Goal: Transaction & Acquisition: Purchase product/service

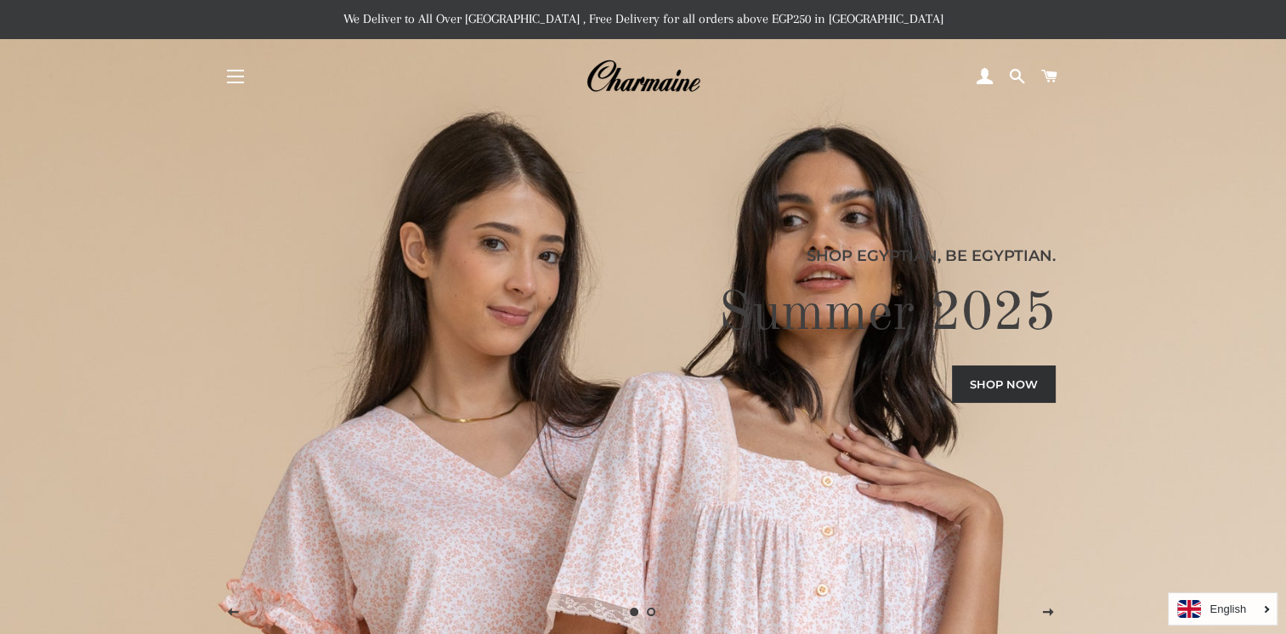
click at [234, 76] on span "button" at bounding box center [235, 77] width 17 height 2
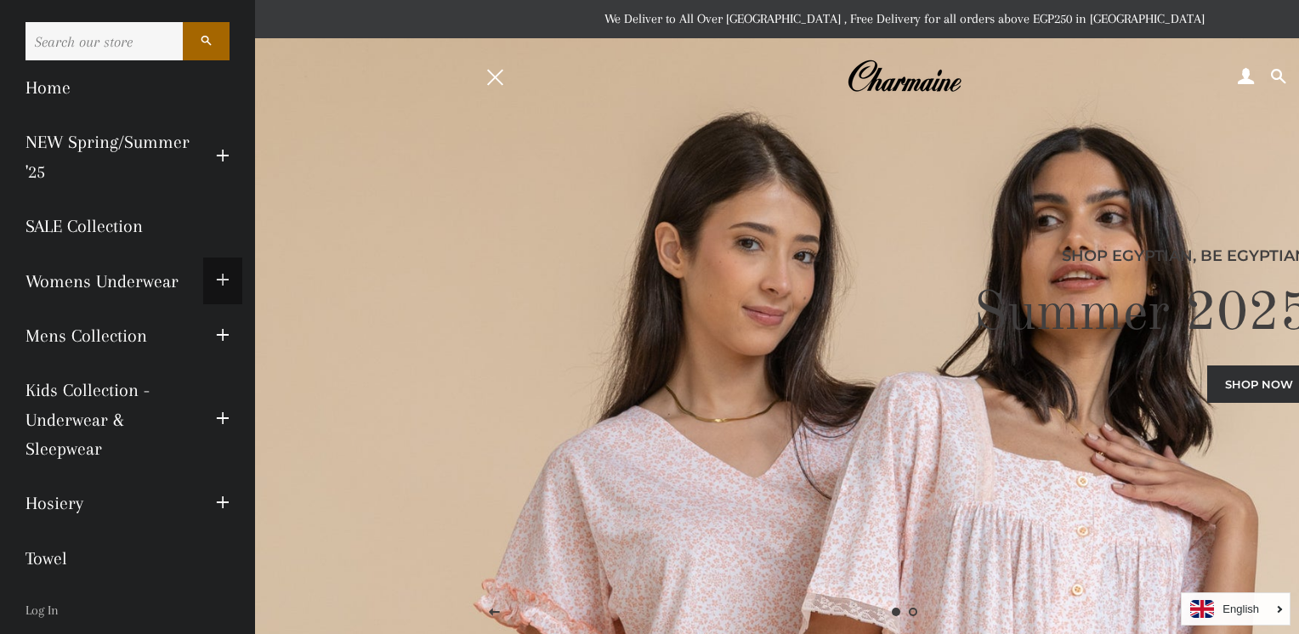
click at [216, 284] on span "button" at bounding box center [223, 280] width 14 height 21
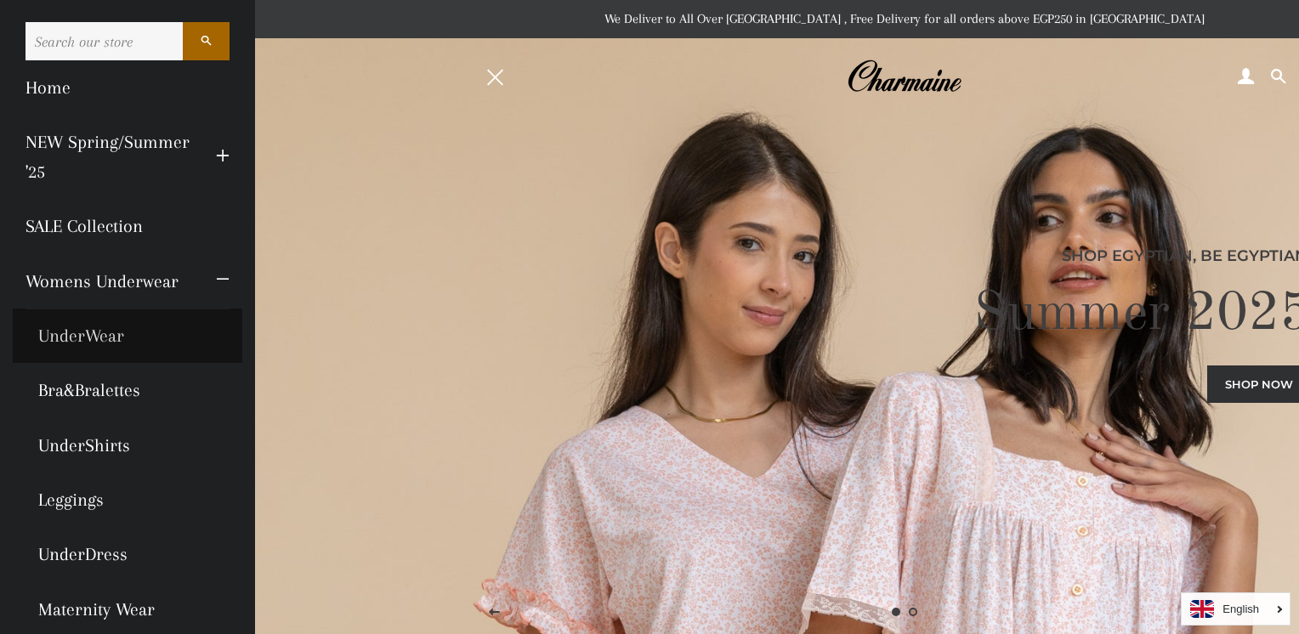
click at [112, 342] on link "UnderWear" at bounding box center [127, 336] width 229 height 54
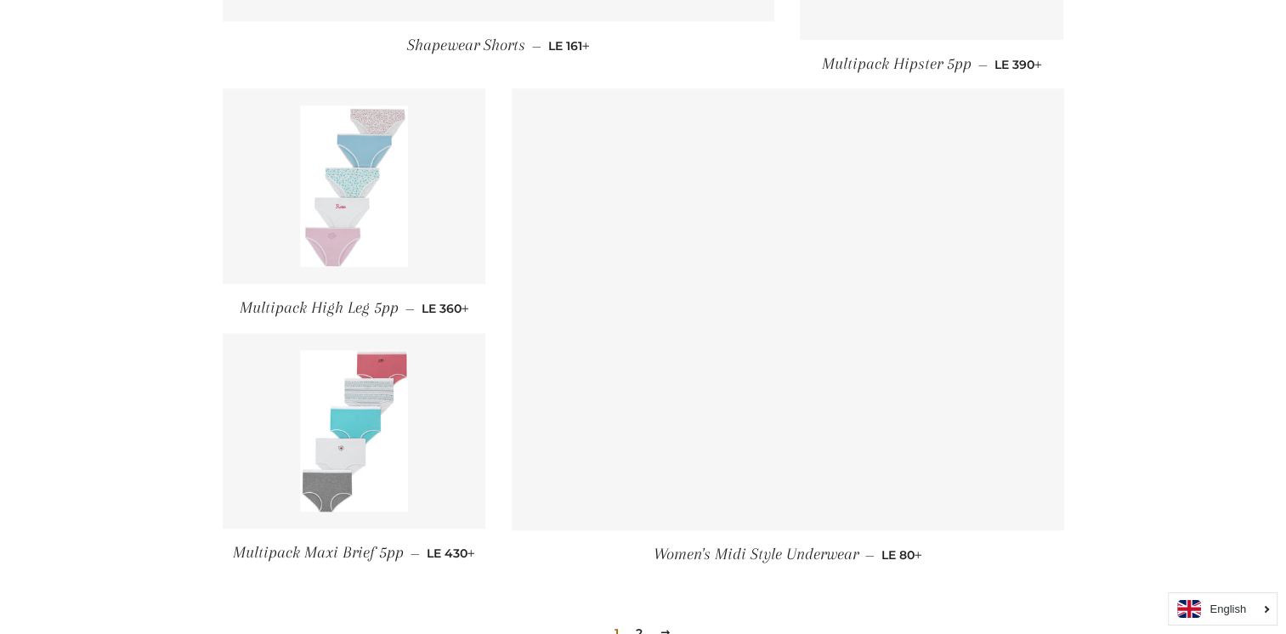
scroll to position [1813, 0]
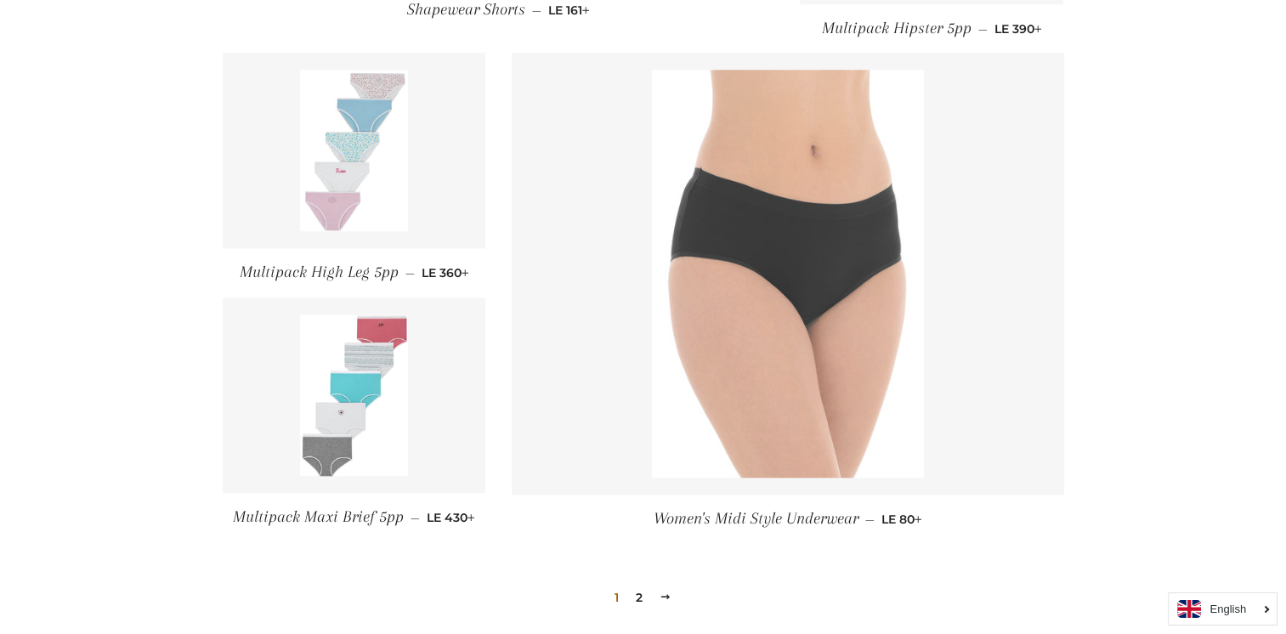
click at [815, 280] on img at bounding box center [788, 274] width 272 height 408
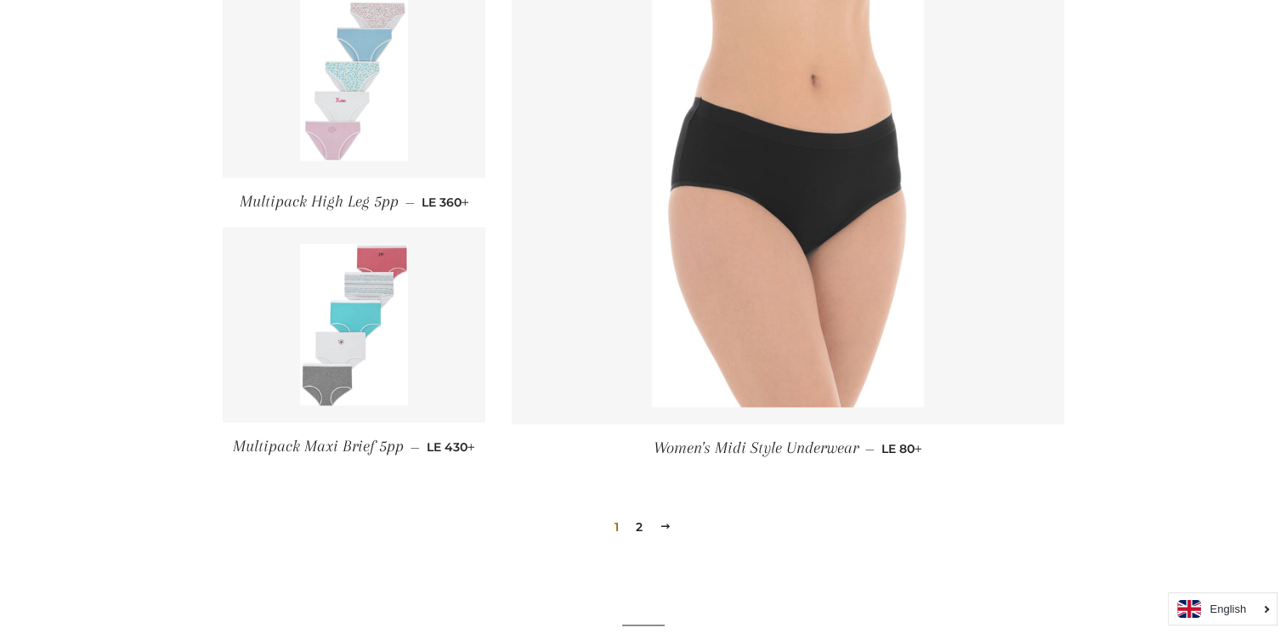
scroll to position [1832, 0]
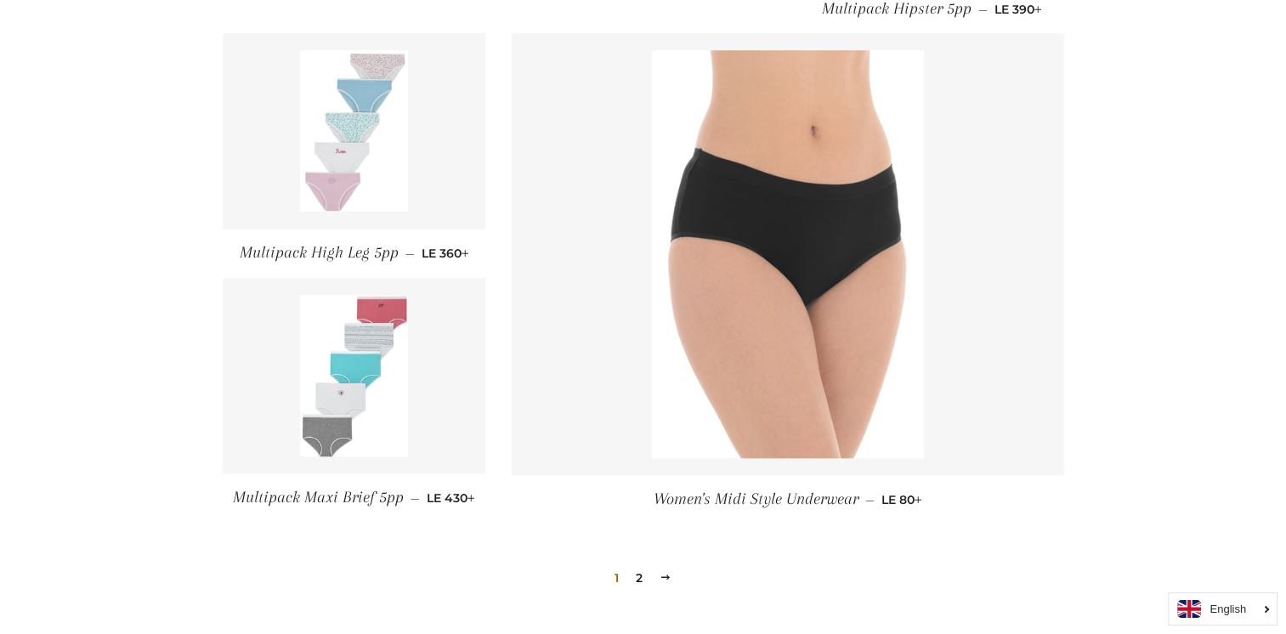
click at [640, 577] on link "2" at bounding box center [639, 577] width 20 height 25
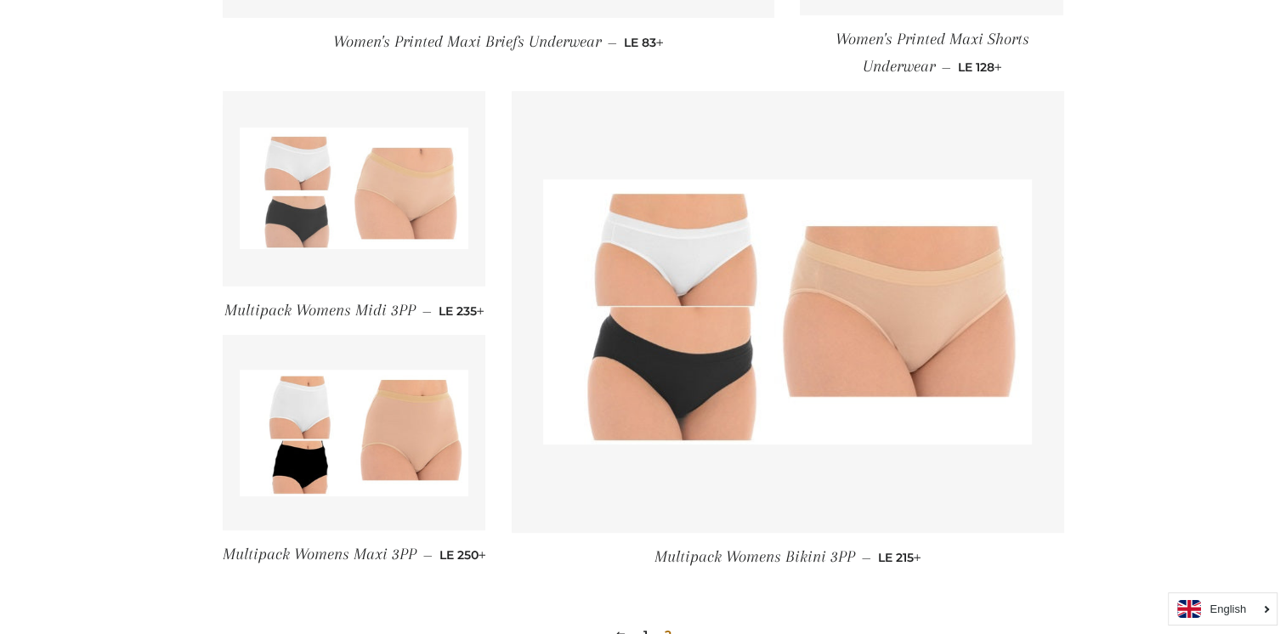
scroll to position [793, 0]
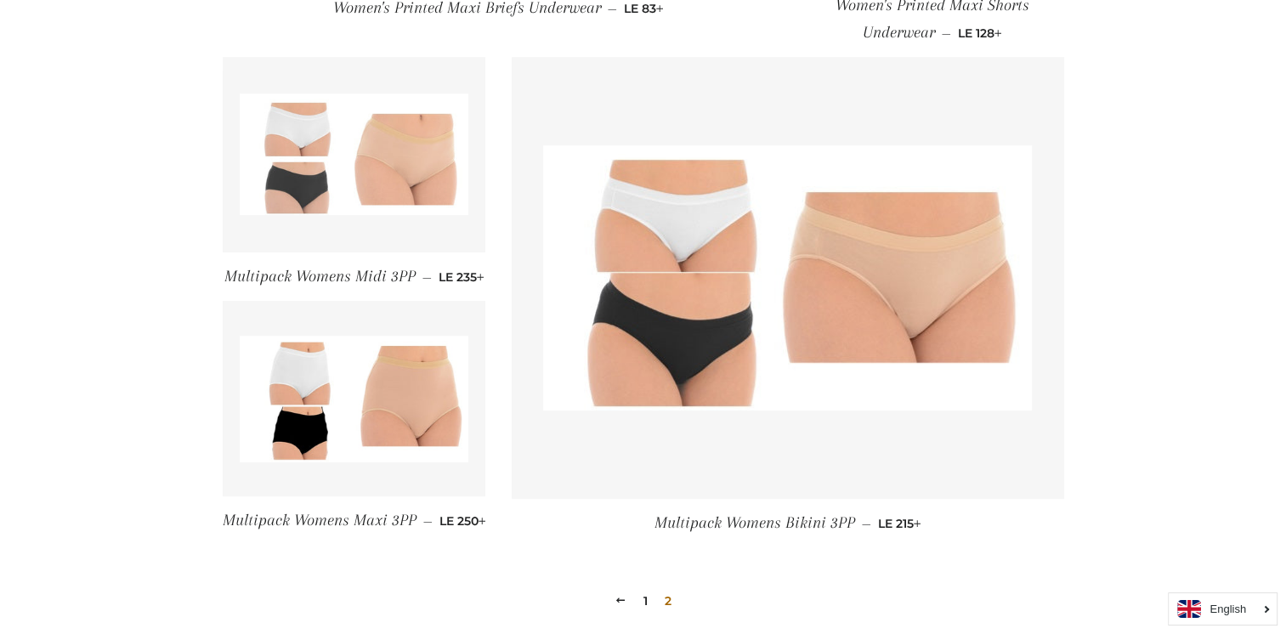
click at [382, 159] on img at bounding box center [354, 154] width 229 height 122
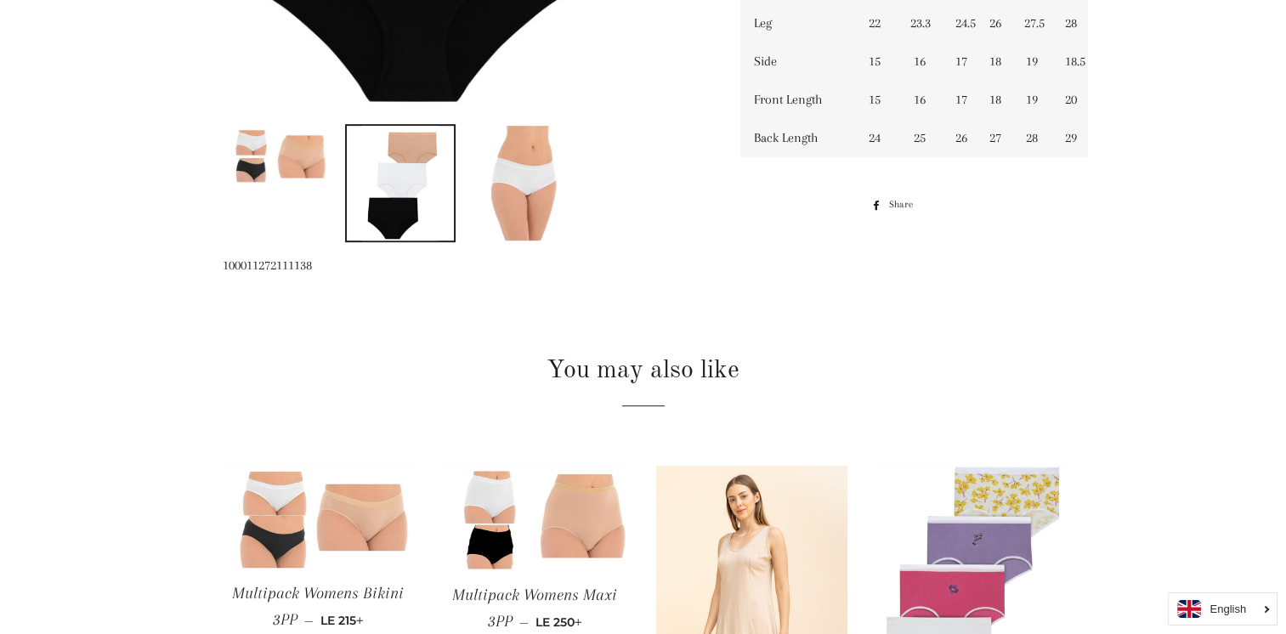
scroll to position [793, 0]
click at [391, 193] on img at bounding box center [400, 182] width 76 height 115
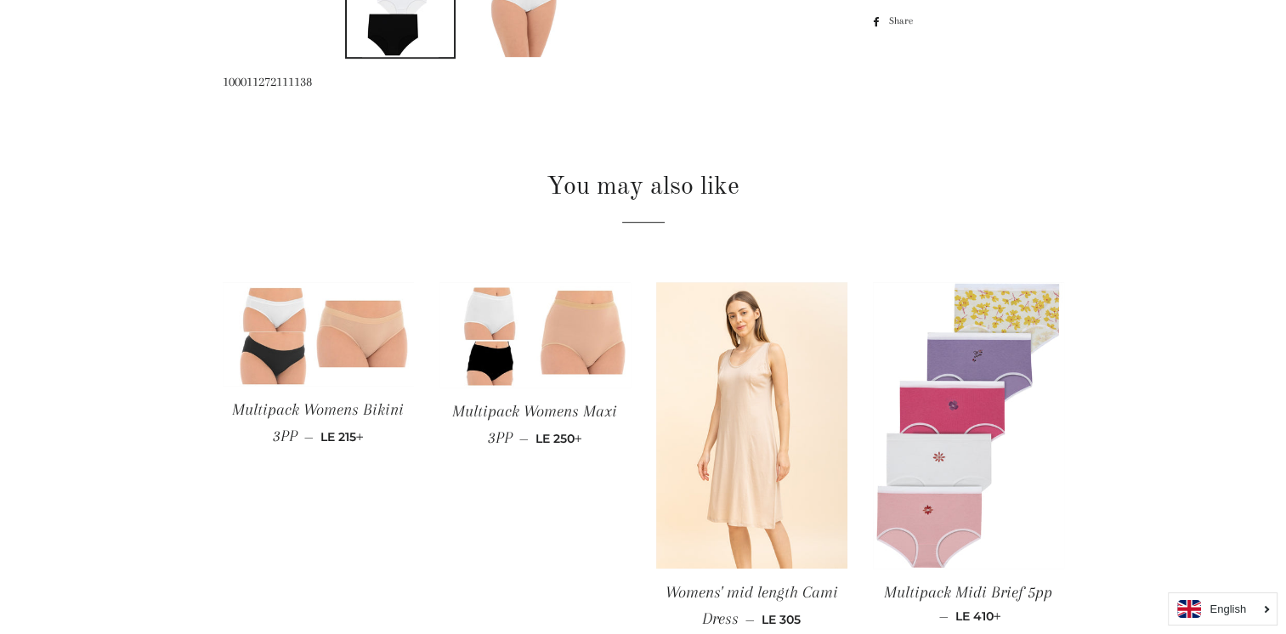
scroll to position [1020, 0]
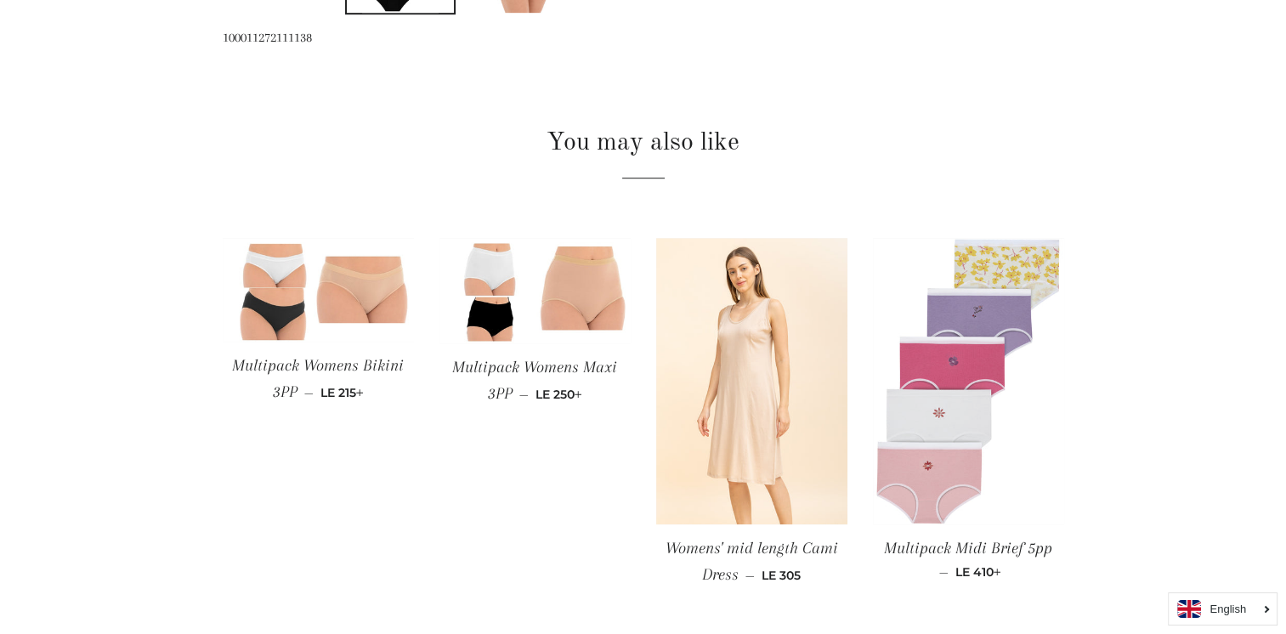
click at [949, 410] on img at bounding box center [968, 381] width 191 height 287
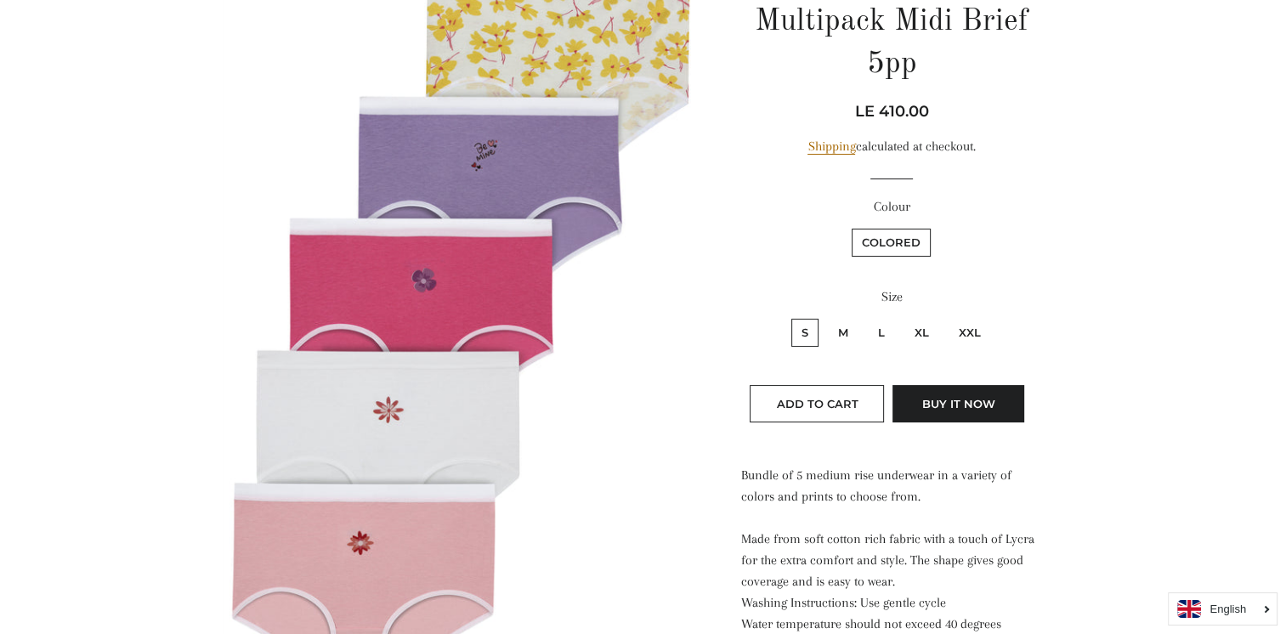
scroll to position [226, 0]
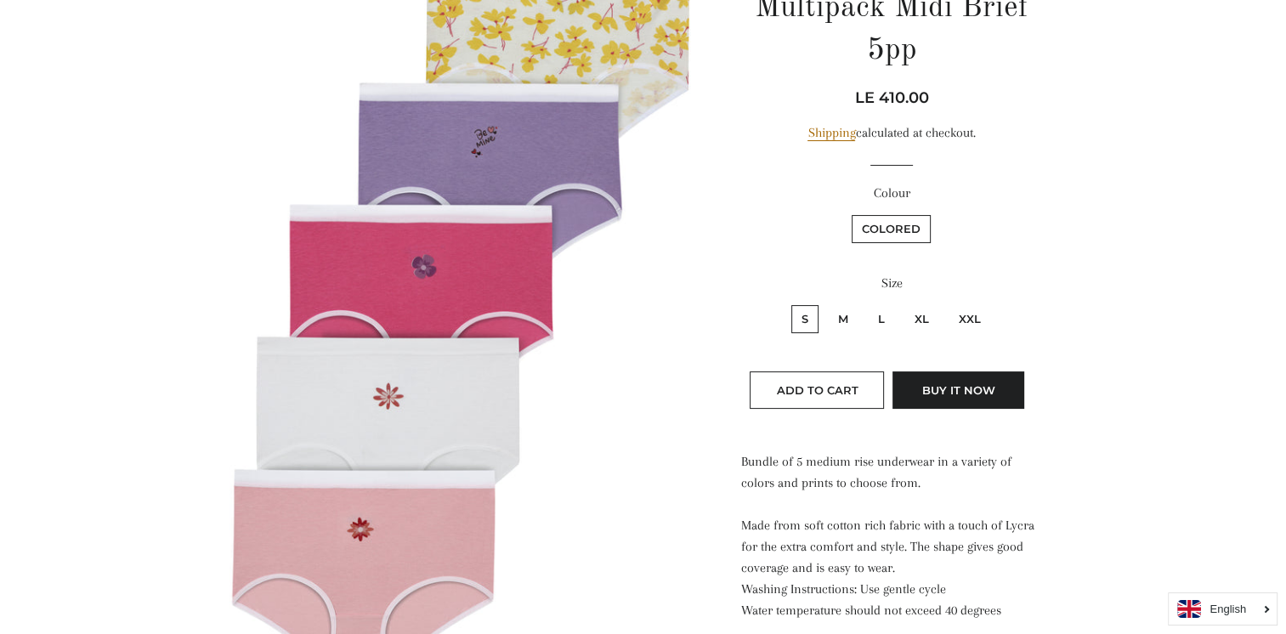
click at [977, 313] on label "XXL" at bounding box center [969, 319] width 42 height 28
click at [947, 303] on input "XXL" at bounding box center [946, 303] width 1 height 1
radio input "true"
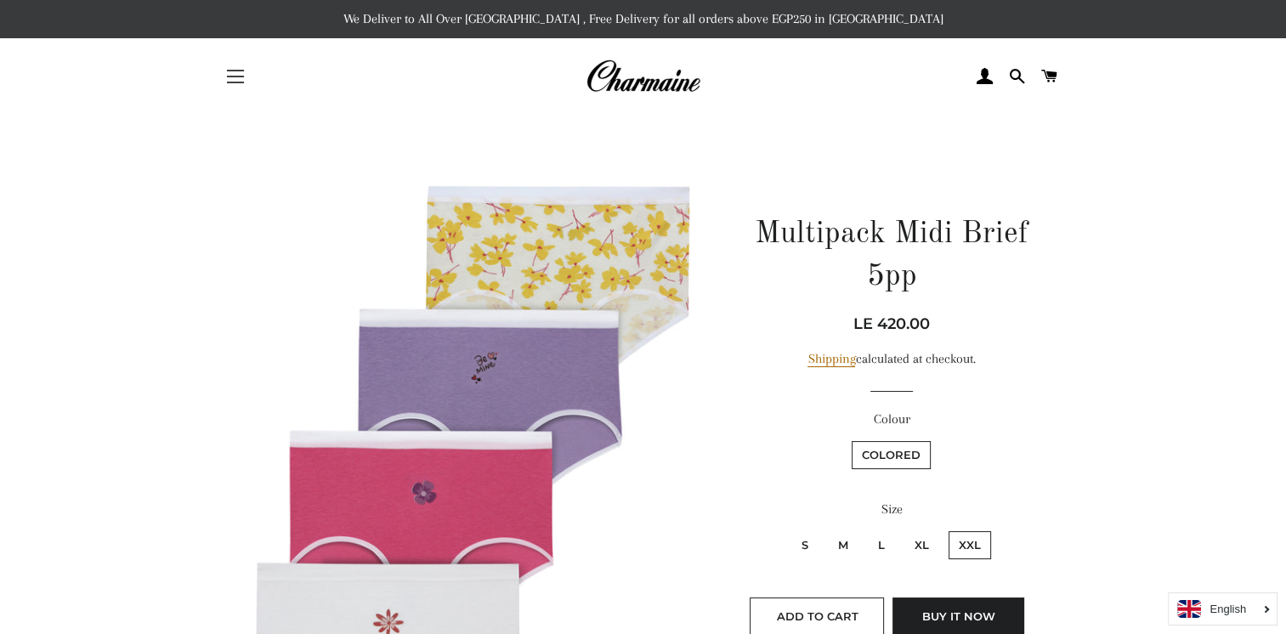
click at [238, 77] on button "Site navigation" at bounding box center [235, 76] width 42 height 42
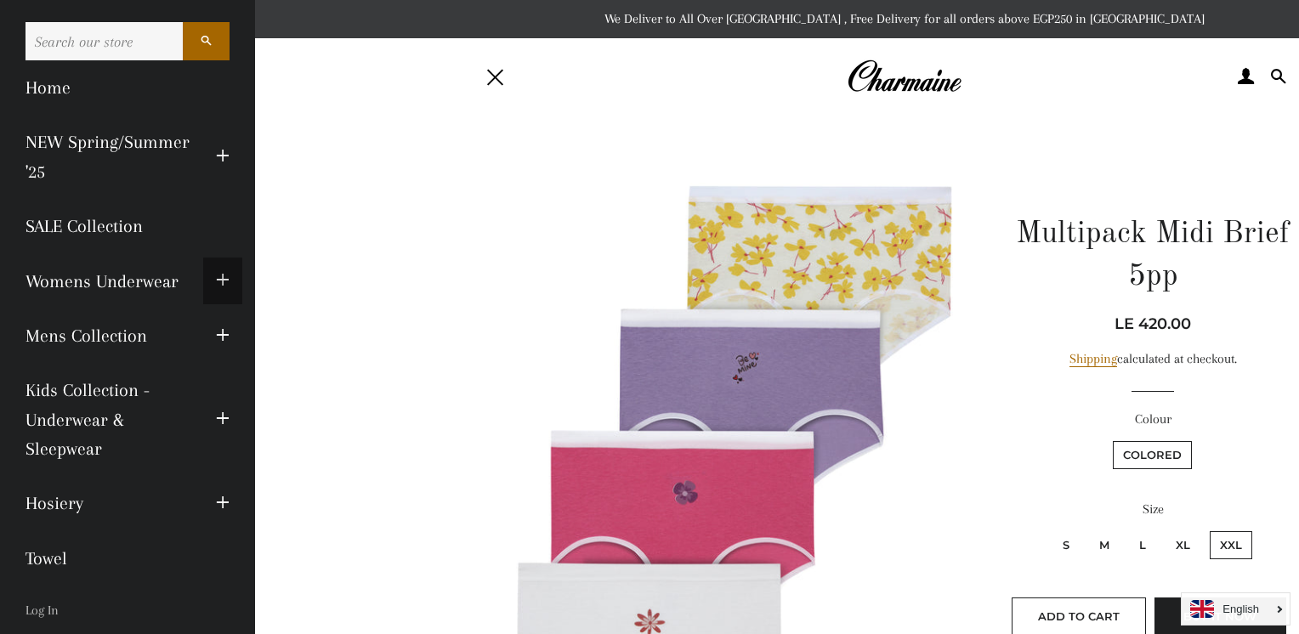
click at [216, 279] on span "button" at bounding box center [223, 280] width 14 height 21
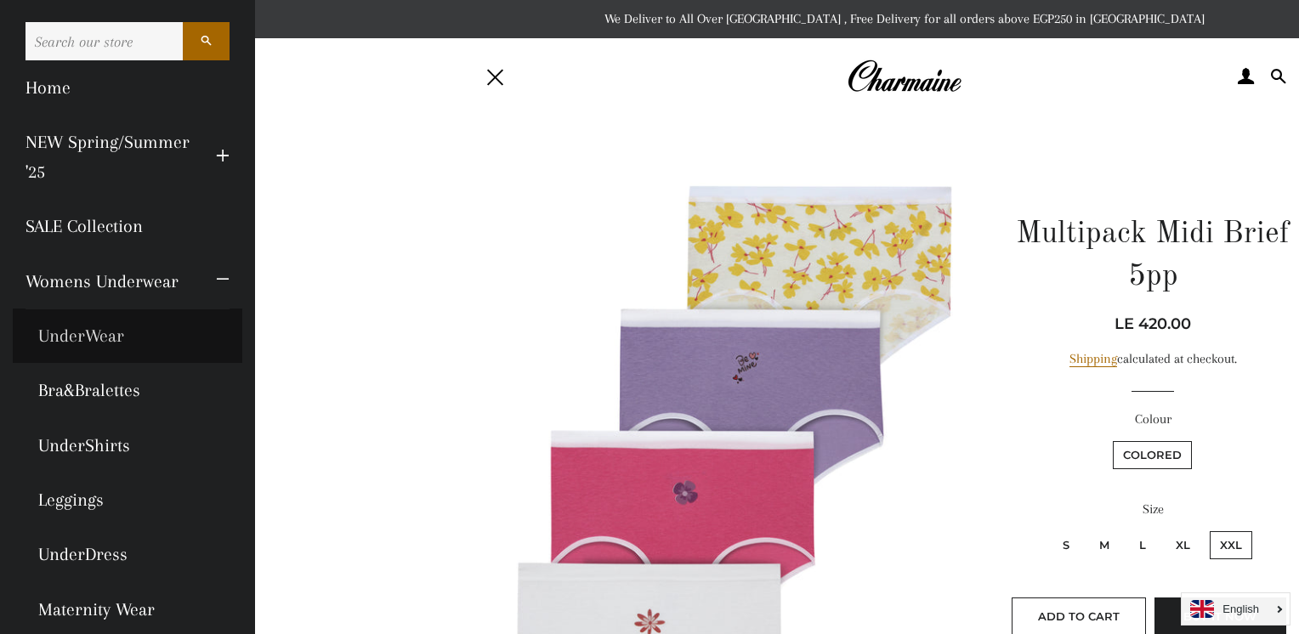
click at [100, 333] on link "UnderWear" at bounding box center [127, 336] width 229 height 54
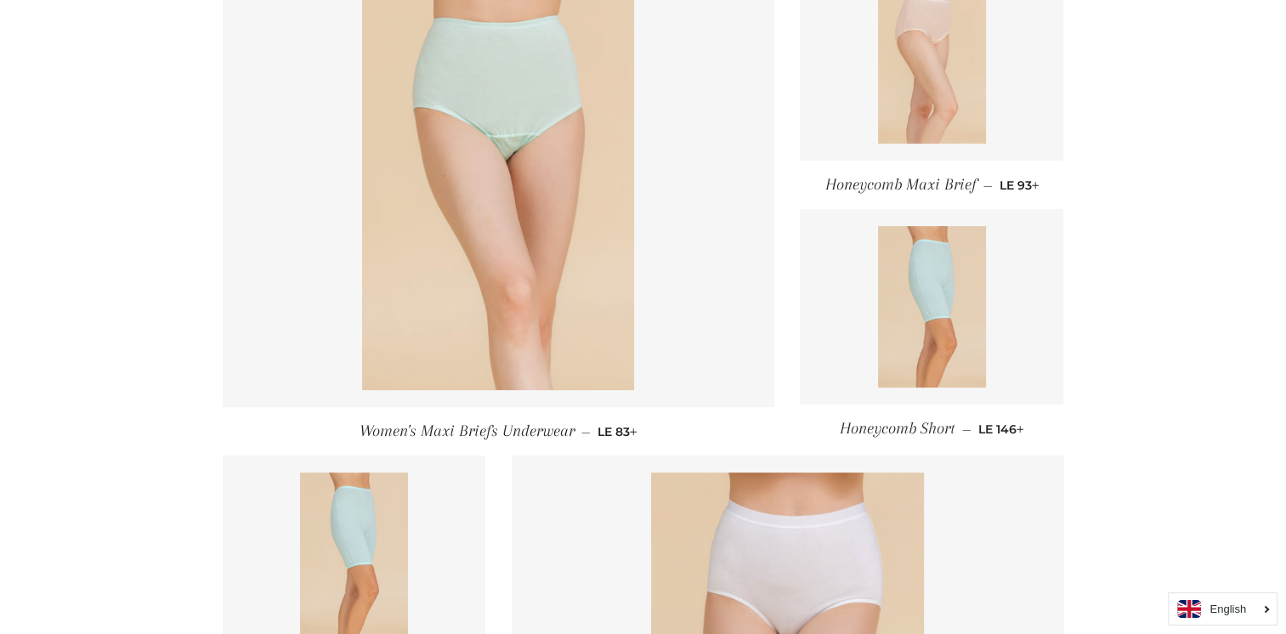
scroll to position [453, 0]
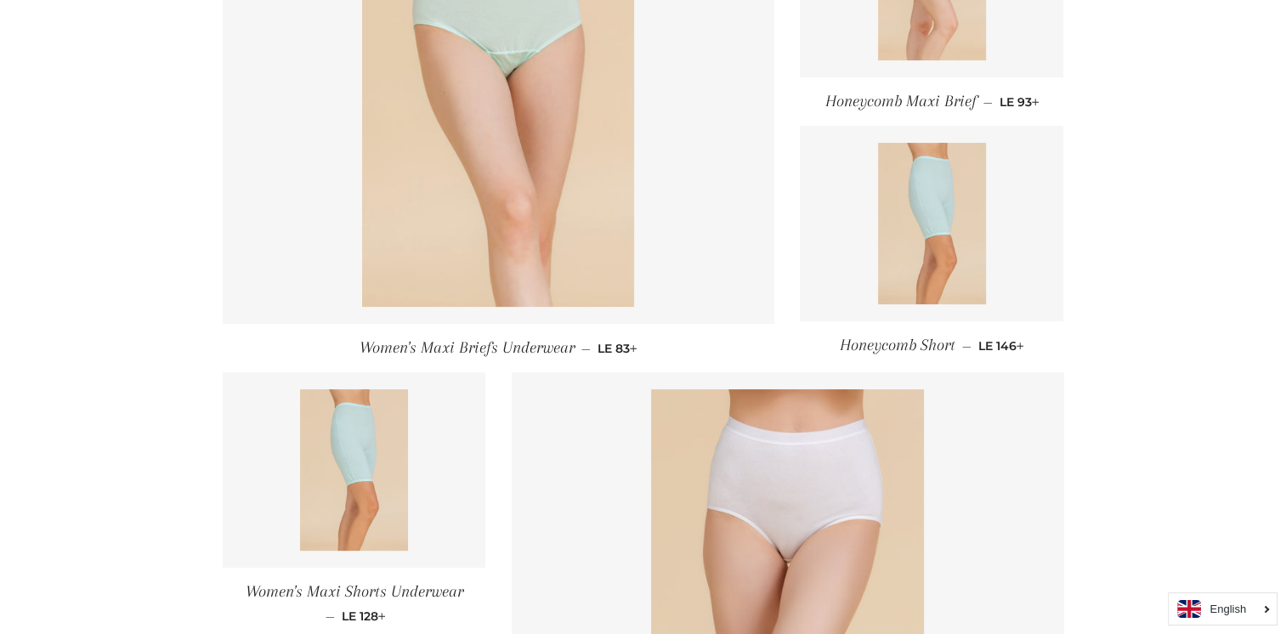
click at [922, 98] on span "Honeycomb Maxi Brief" at bounding box center [899, 101] width 151 height 19
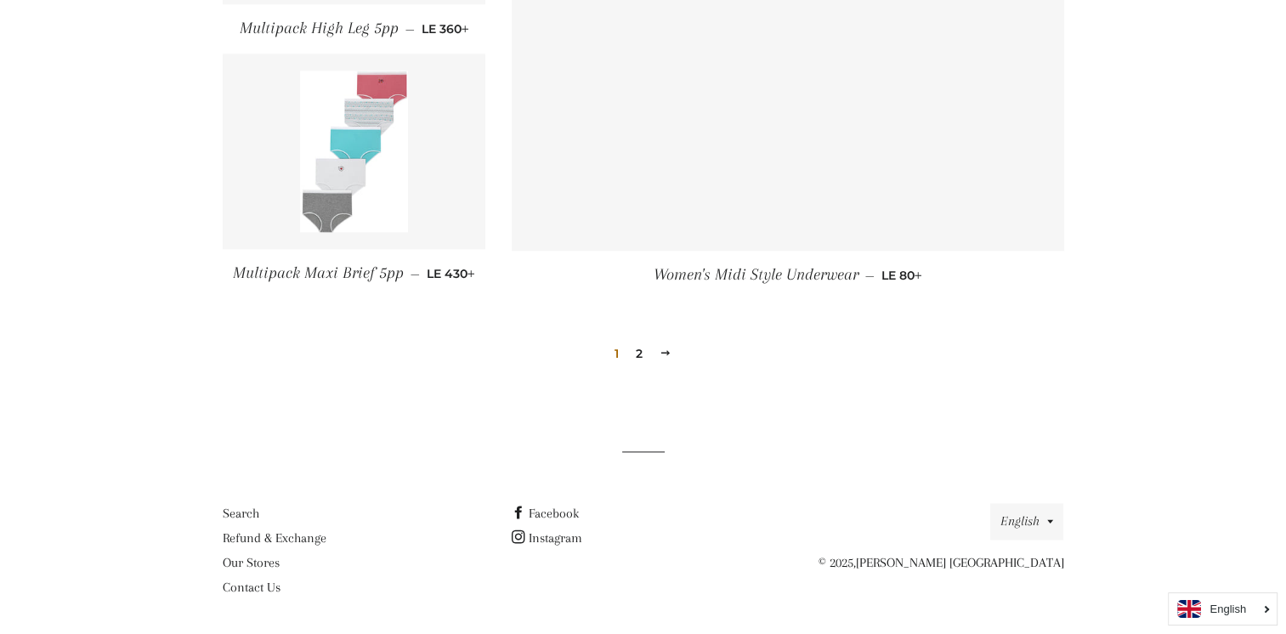
scroll to position [2058, 0]
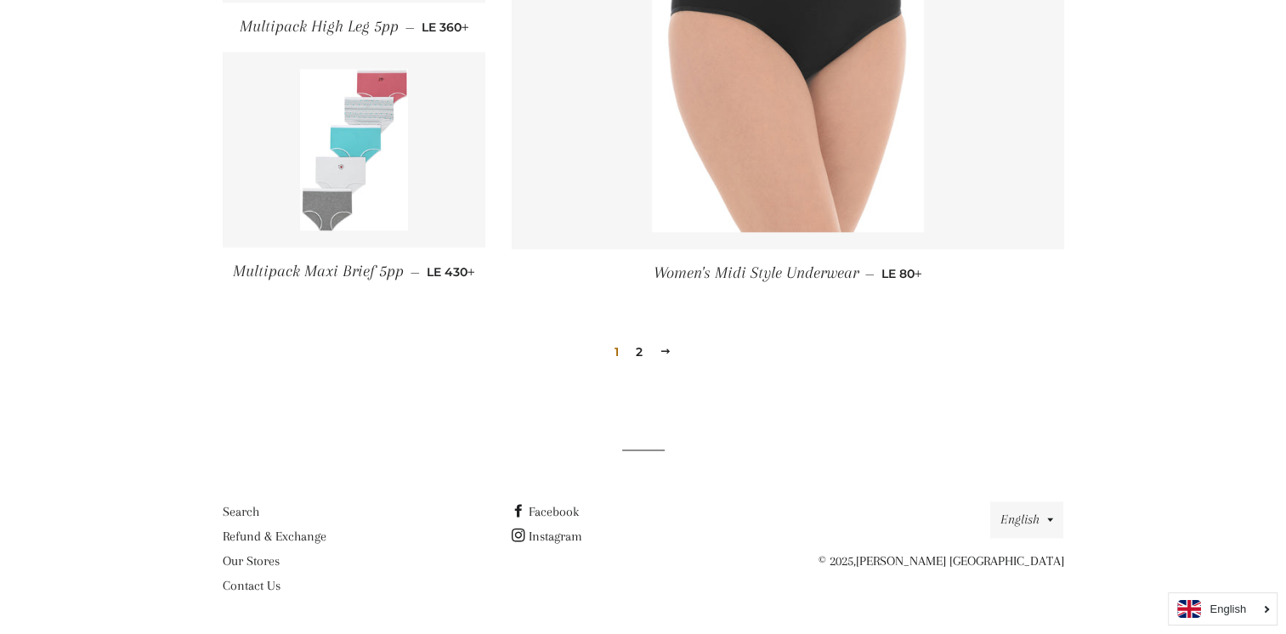
click at [640, 355] on link "2" at bounding box center [639, 351] width 20 height 25
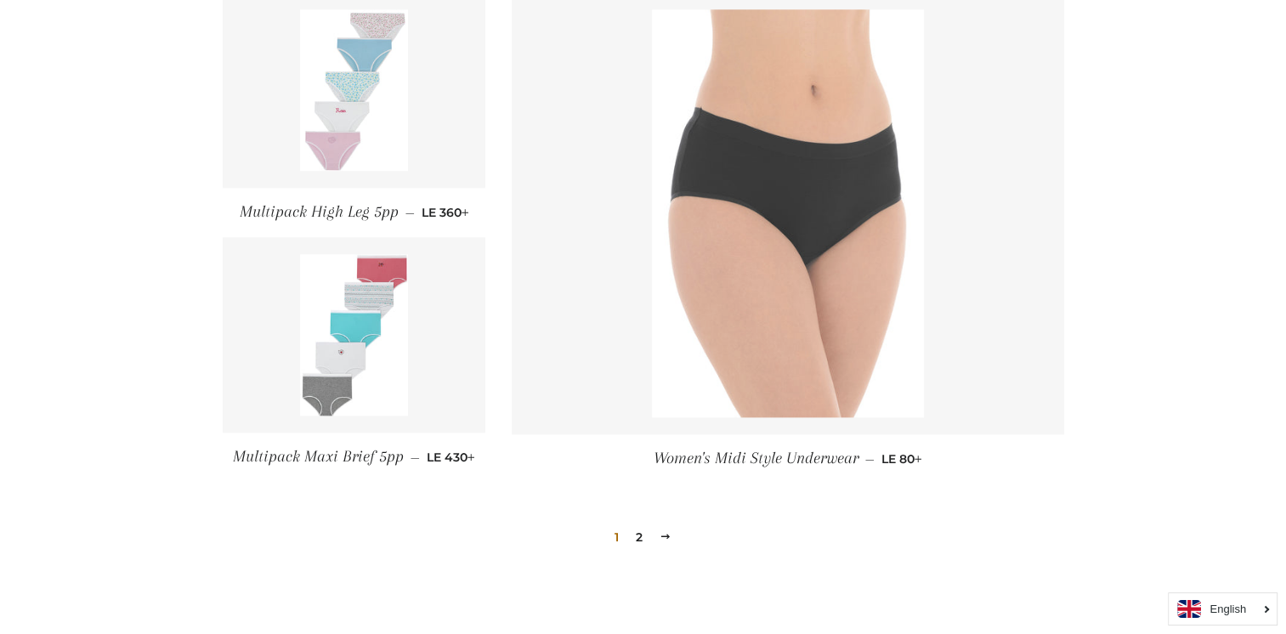
scroll to position [1945, 0]
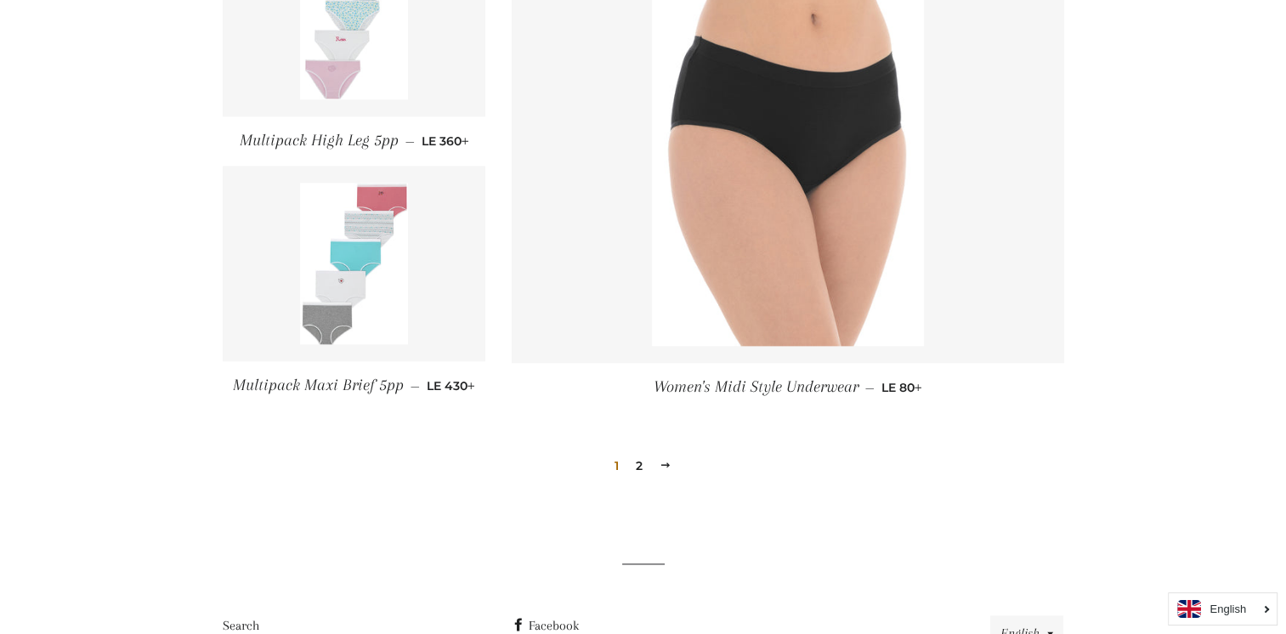
click at [337, 294] on img at bounding box center [354, 263] width 108 height 161
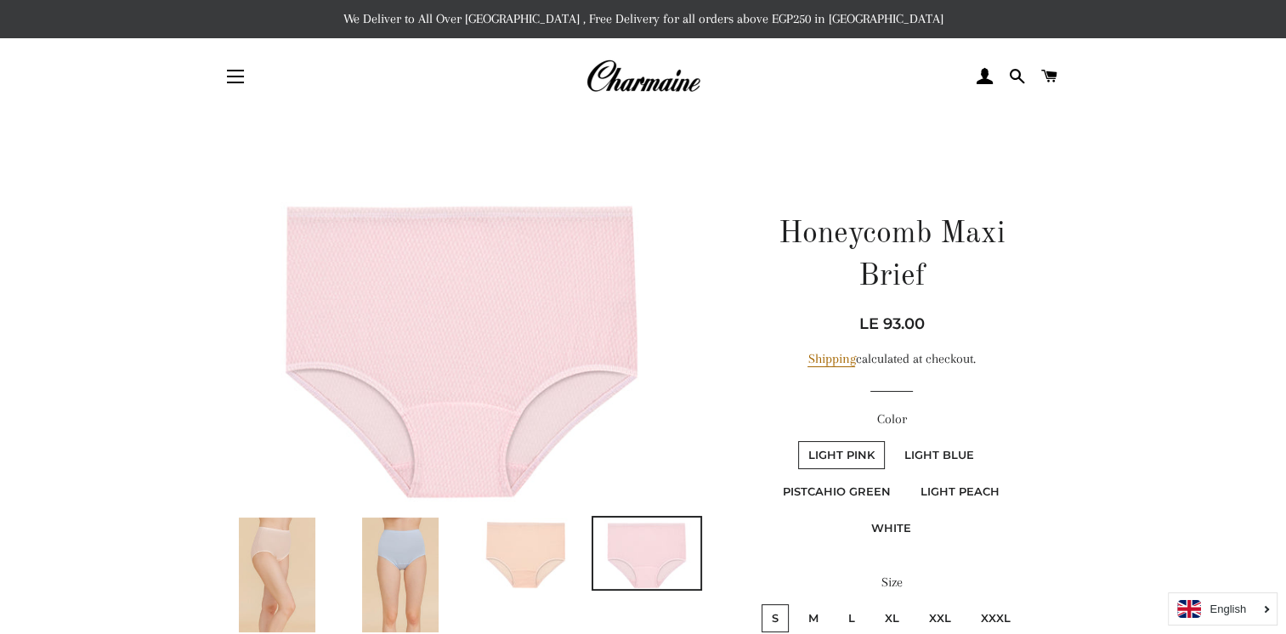
click at [463, 329] on img at bounding box center [463, 343] width 480 height 320
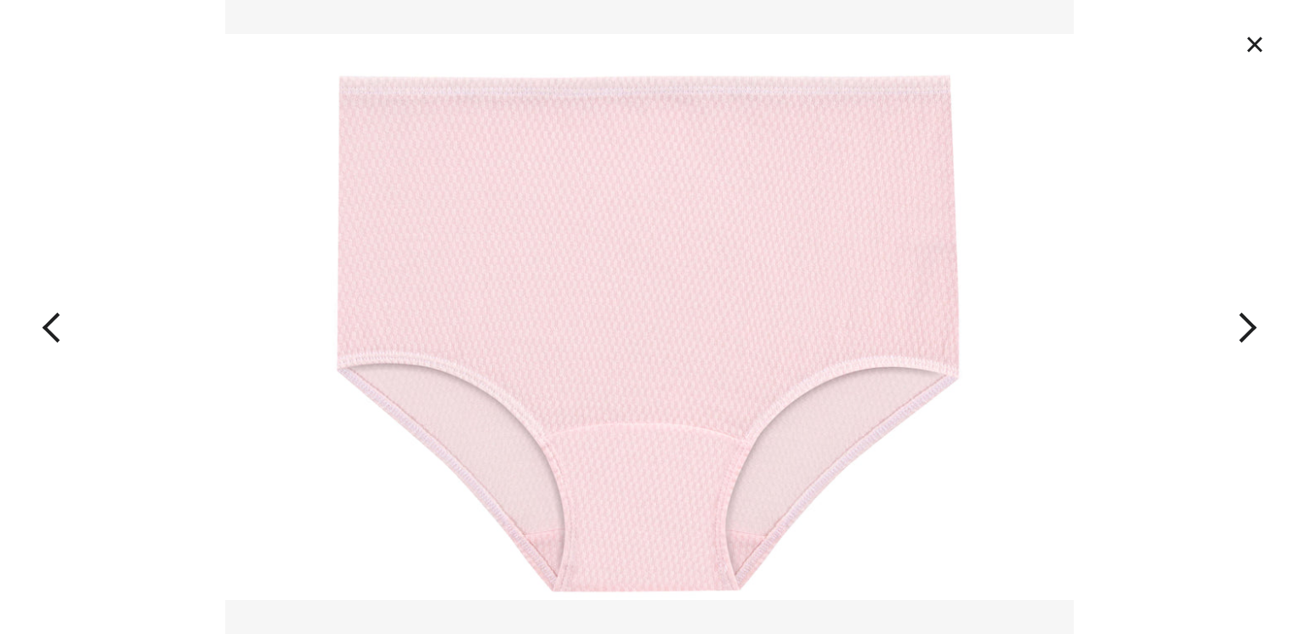
click at [554, 313] on img at bounding box center [649, 317] width 849 height 634
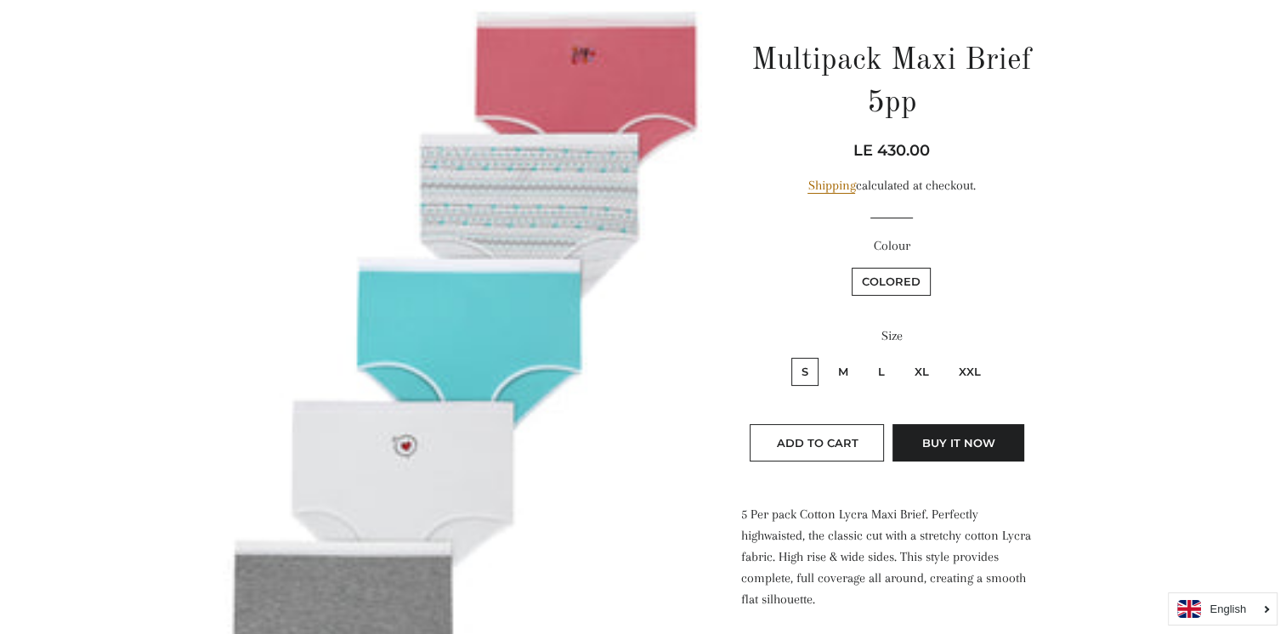
scroll to position [226, 0]
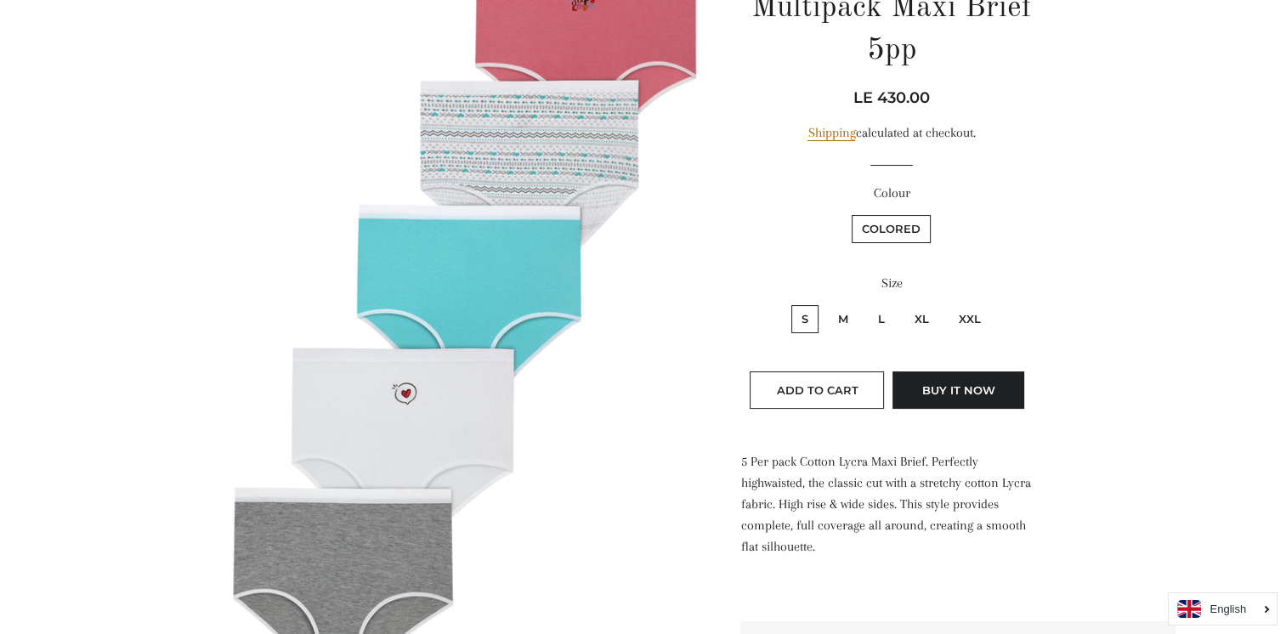
click at [976, 314] on label "XXL" at bounding box center [969, 319] width 42 height 28
click at [947, 303] on input "XXL" at bounding box center [946, 303] width 1 height 1
radio input "true"
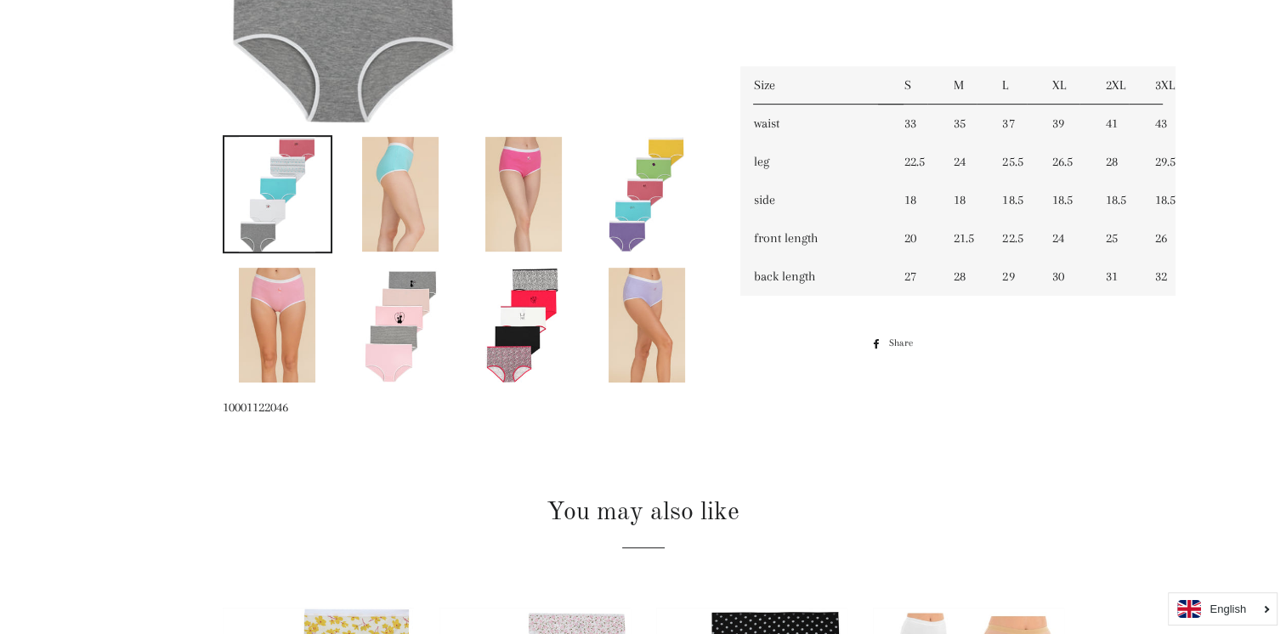
scroll to position [793, 0]
